Goal: Use online tool/utility: Utilize a website feature to perform a specific function

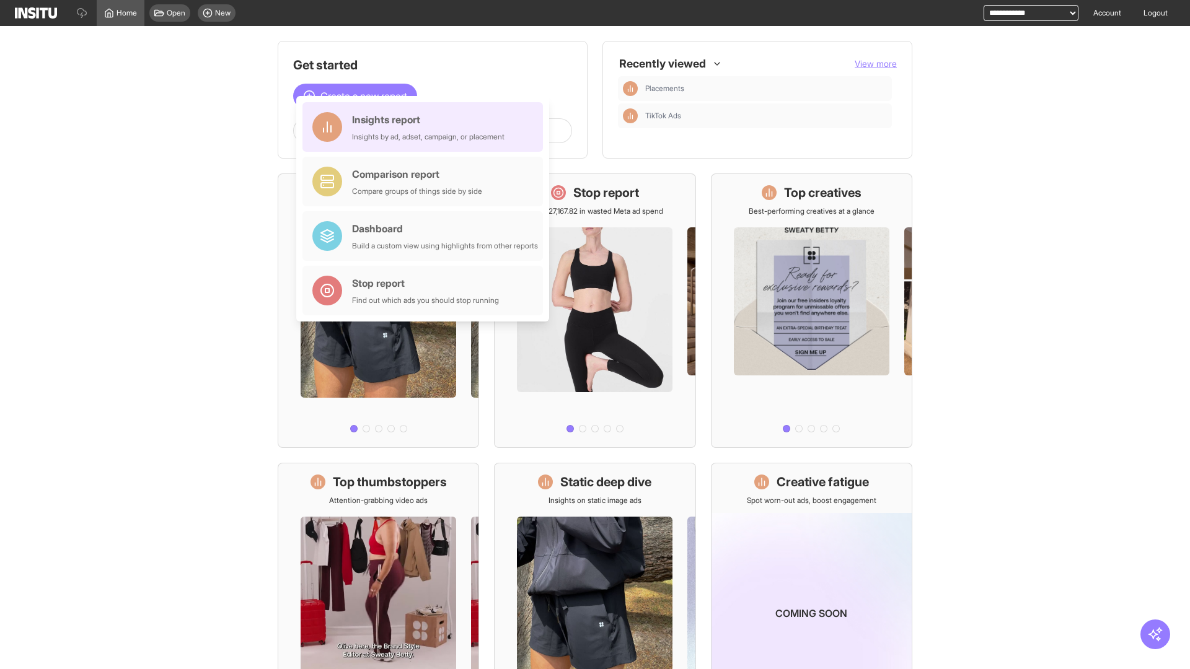
click at [426, 127] on div "Insights report Insights by ad, adset, campaign, or placement" at bounding box center [428, 127] width 152 height 30
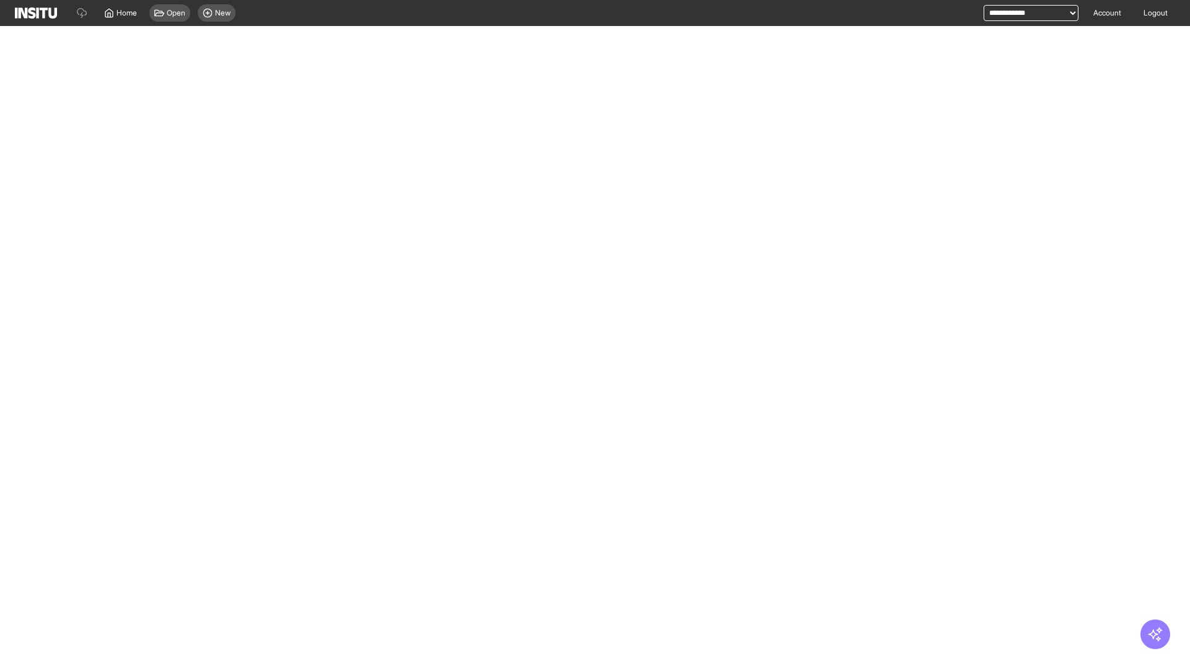
select select "**"
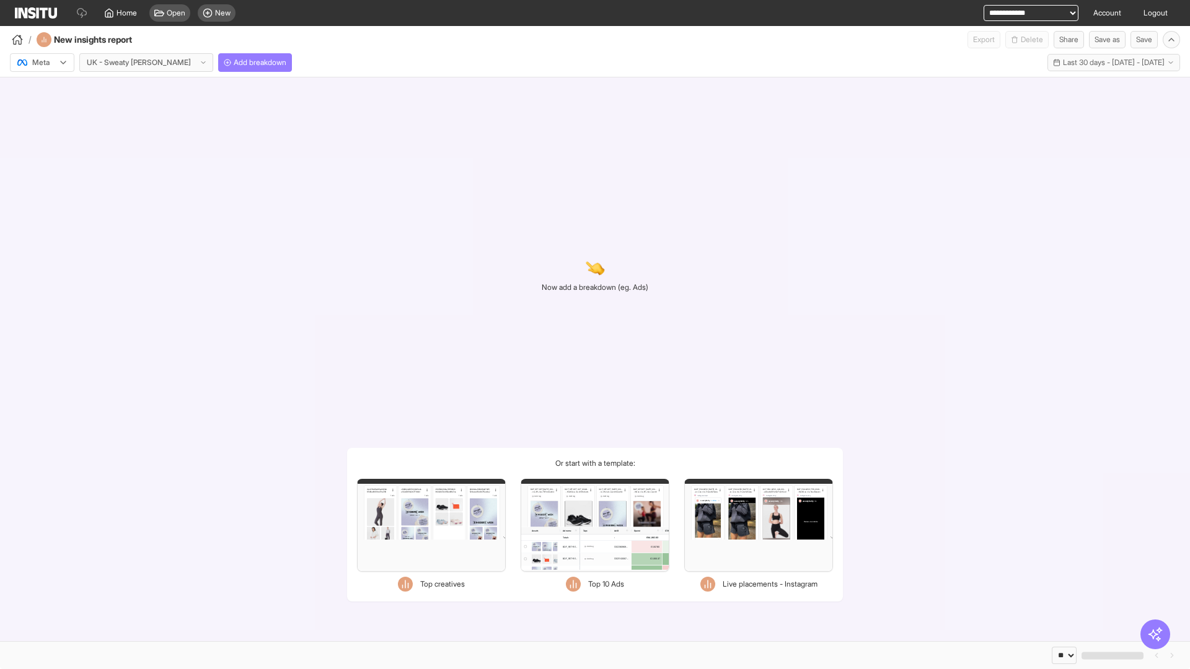
click at [42, 63] on div at bounding box center [33, 62] width 35 height 12
click at [42, 89] on span "Meta" at bounding box center [41, 89] width 17 height 11
click at [234, 63] on span "Add breakdown" at bounding box center [260, 63] width 53 height 10
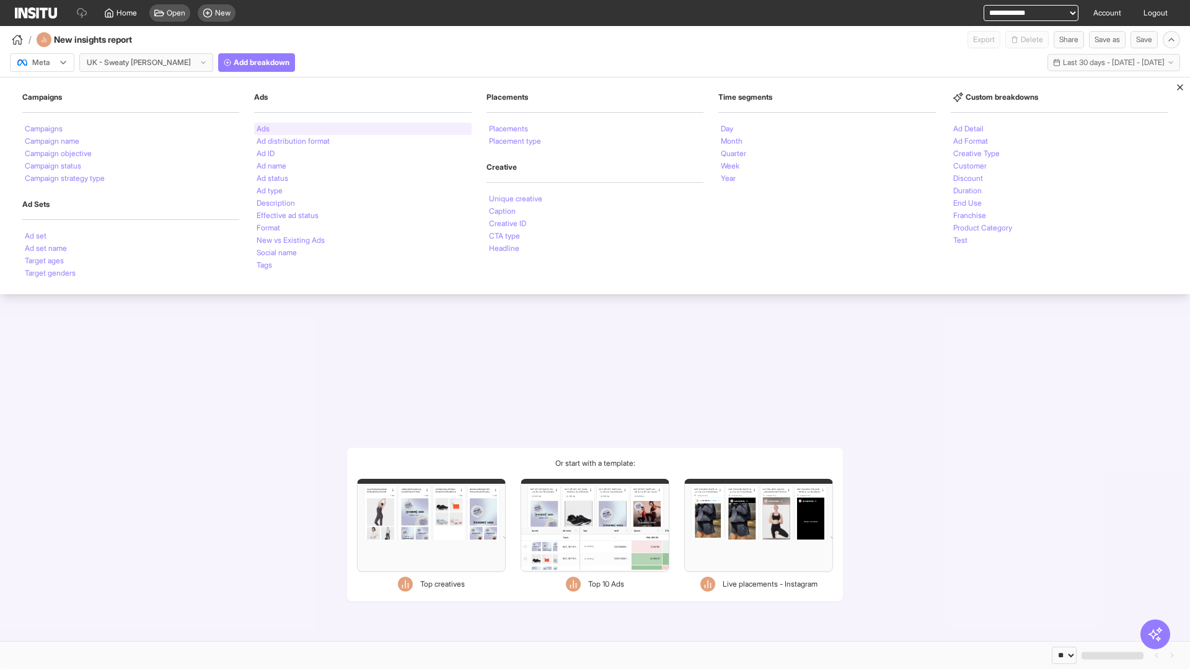
click at [263, 129] on li "Ads" at bounding box center [262, 128] width 13 height 7
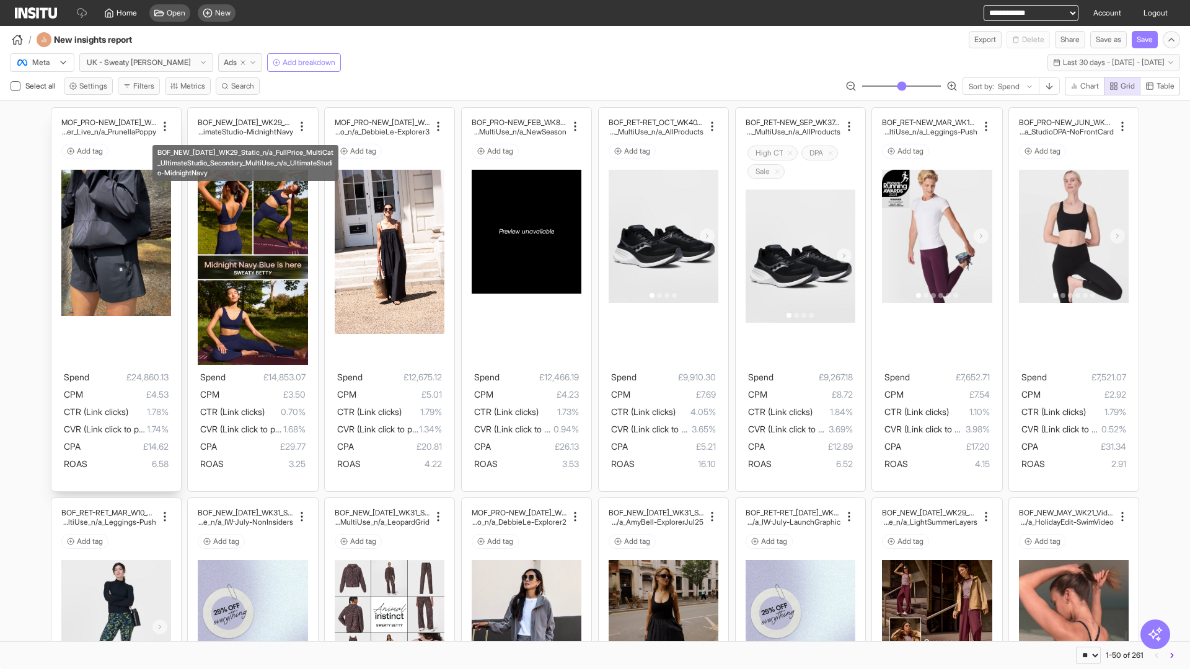
click at [57, 113] on div "MOF_PRO-NEW_[DATE]_WK30_Static_n/a_FullPrice_Multi Cat_Explorer_Influencer_Live…" at bounding box center [115, 299] width 129 height 383
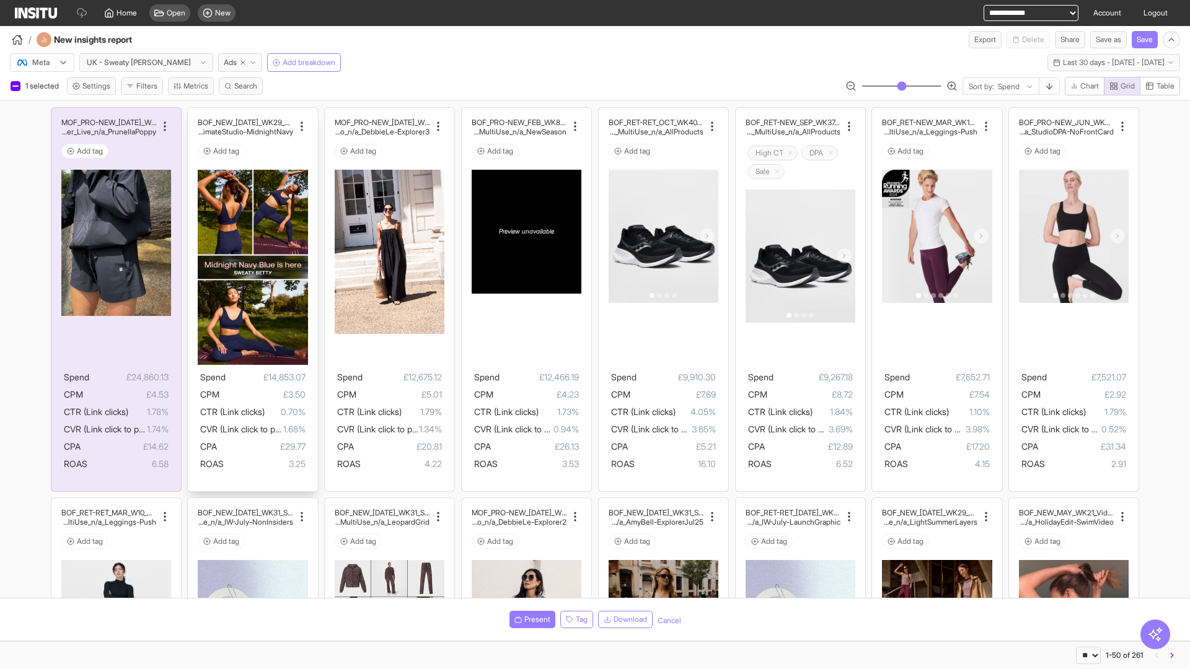
click at [194, 113] on div "BOF_NEW_[DATE]_WK29_Static_n/a_FullPrice_MultiCat_UltimateS tudio_Secondary_Mul…" at bounding box center [252, 299] width 129 height 383
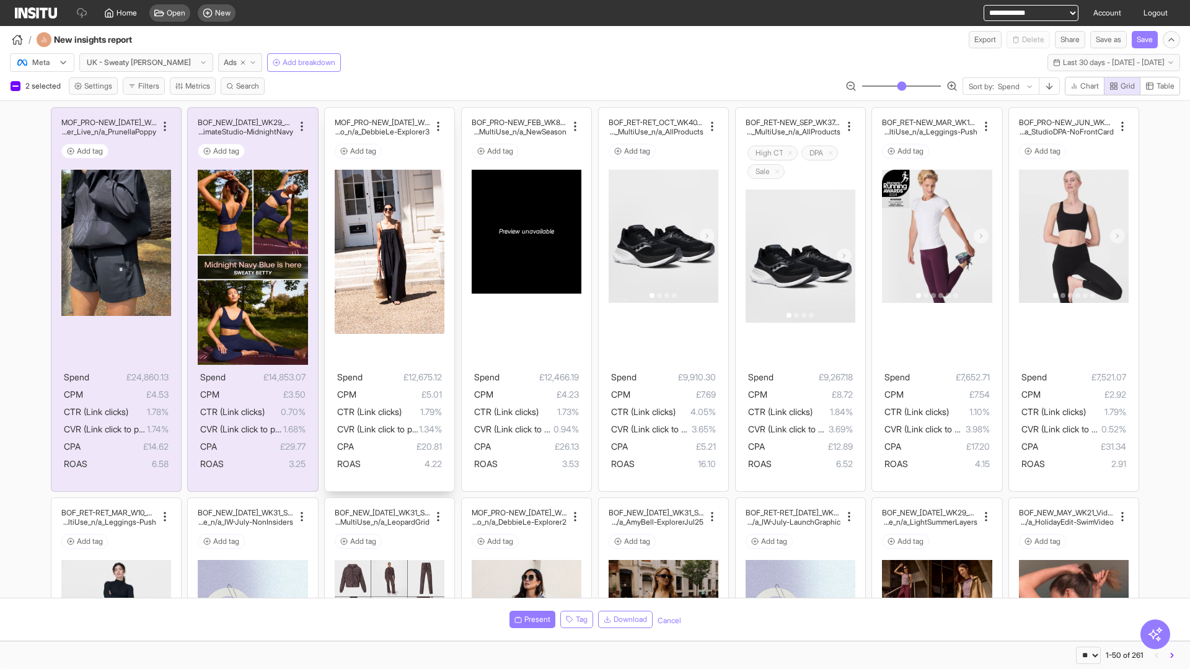
click at [331, 113] on div "MOF_PRO-NEW_[DATE]_WK29_Static_n/a_FullPrice_MultiCat_Ul timateStudio_Influence…" at bounding box center [389, 299] width 129 height 383
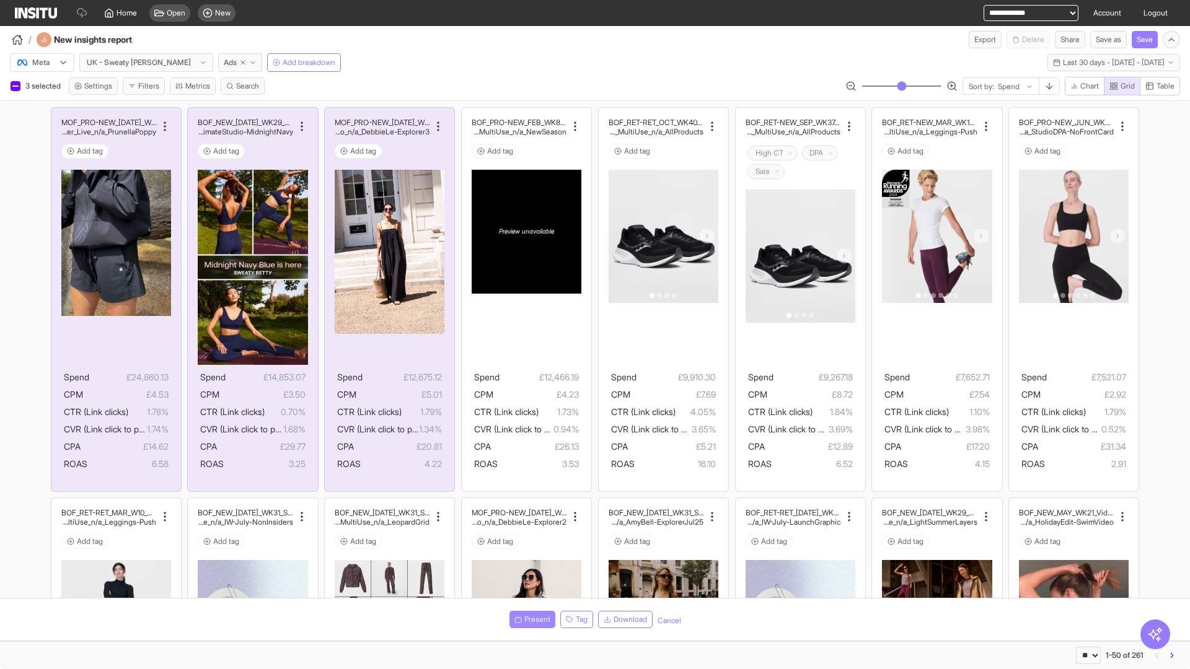
click at [530, 620] on span "Present" at bounding box center [537, 620] width 26 height 10
